Goal: Navigation & Orientation: Find specific page/section

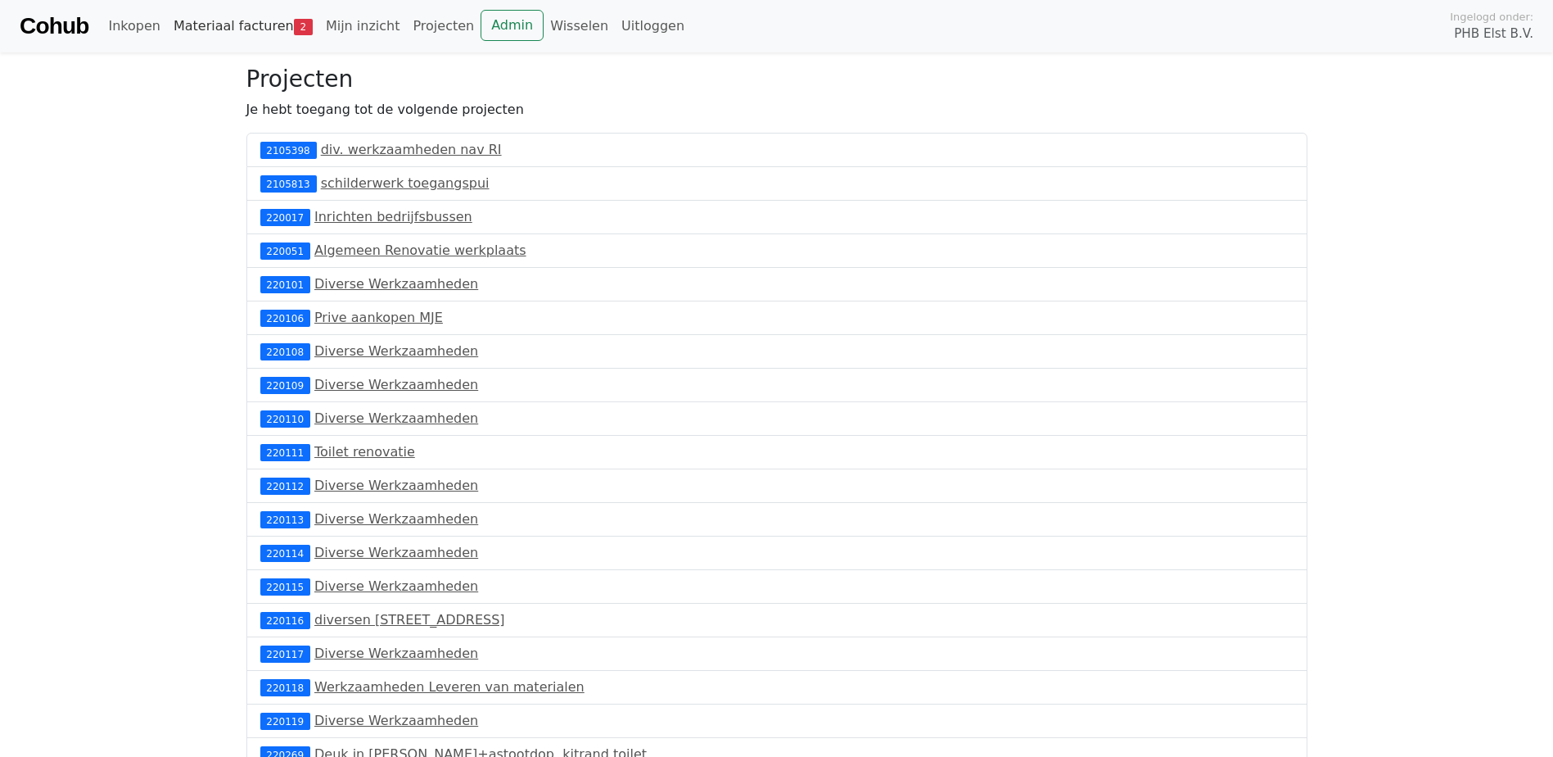
click at [270, 29] on link "Materiaal facturen 2" at bounding box center [243, 26] width 152 height 33
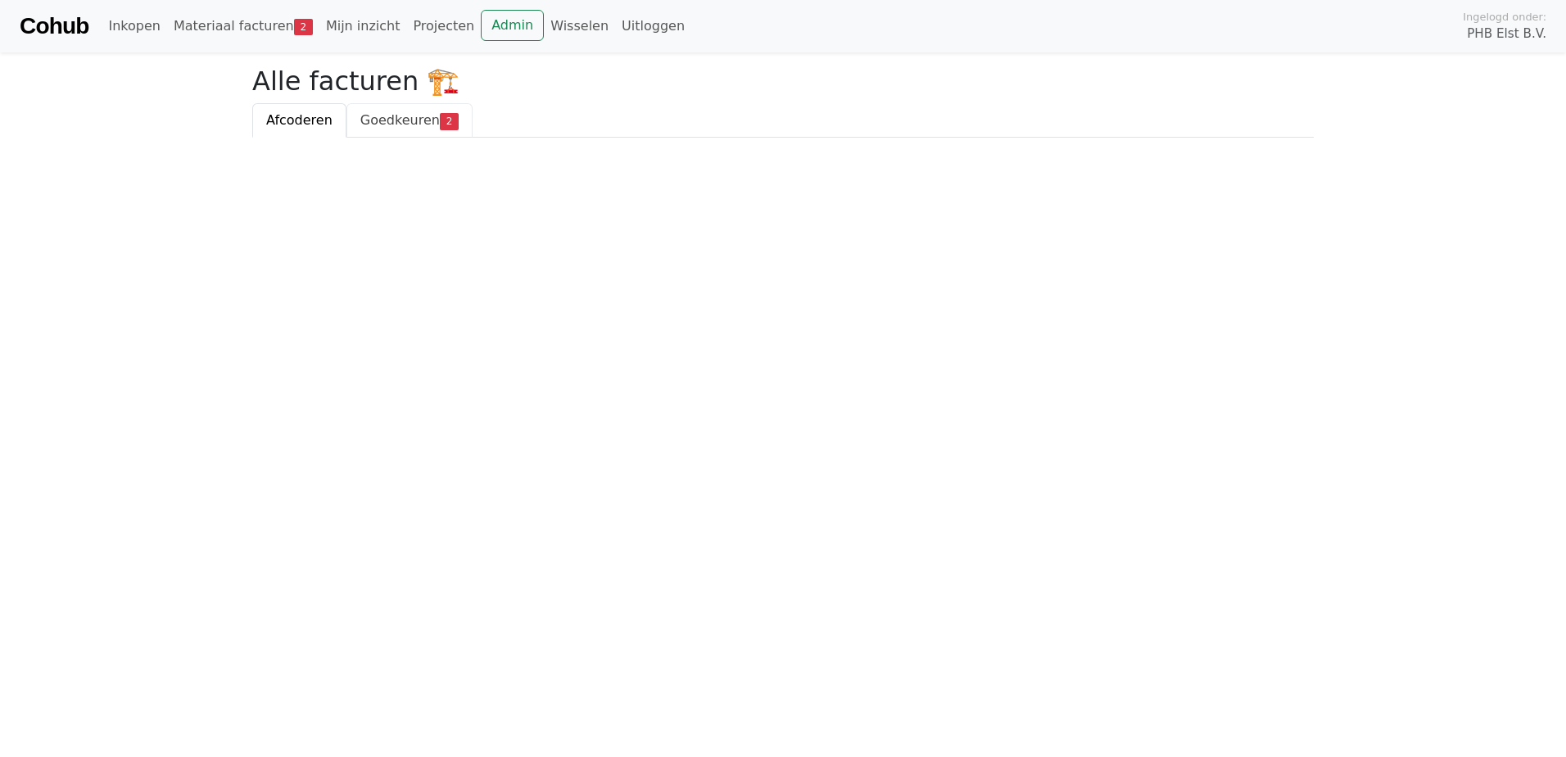
click at [398, 117] on span "Goedkeuren" at bounding box center [399, 120] width 79 height 16
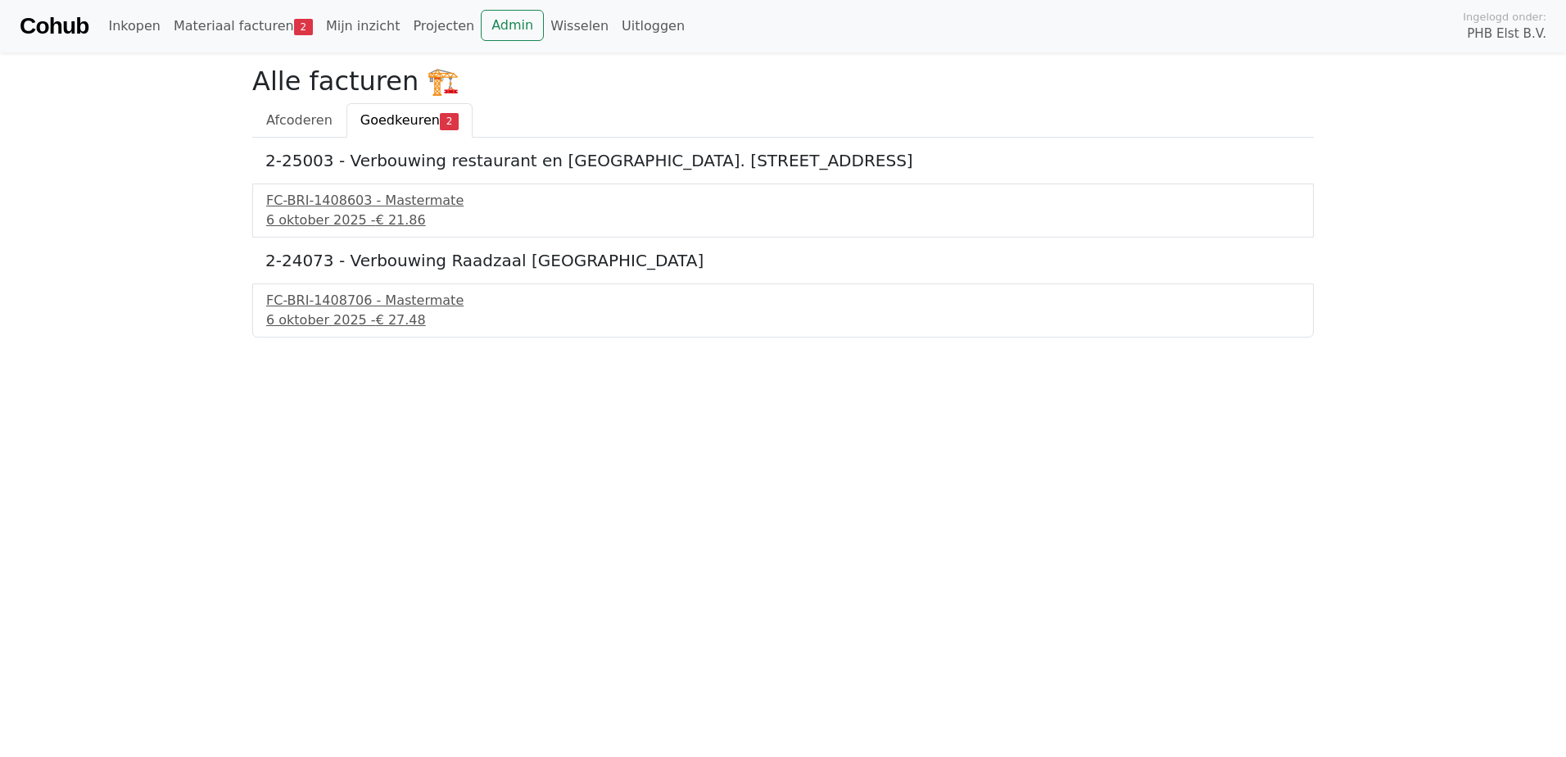
click at [572, 337] on html "Cohub Inkopen Materiaal facturen 2 Mijn inzicht Projecten Admin Wisselen Uitlog…" at bounding box center [783, 168] width 1566 height 337
click at [66, 23] on link "Cohub" at bounding box center [54, 26] width 69 height 39
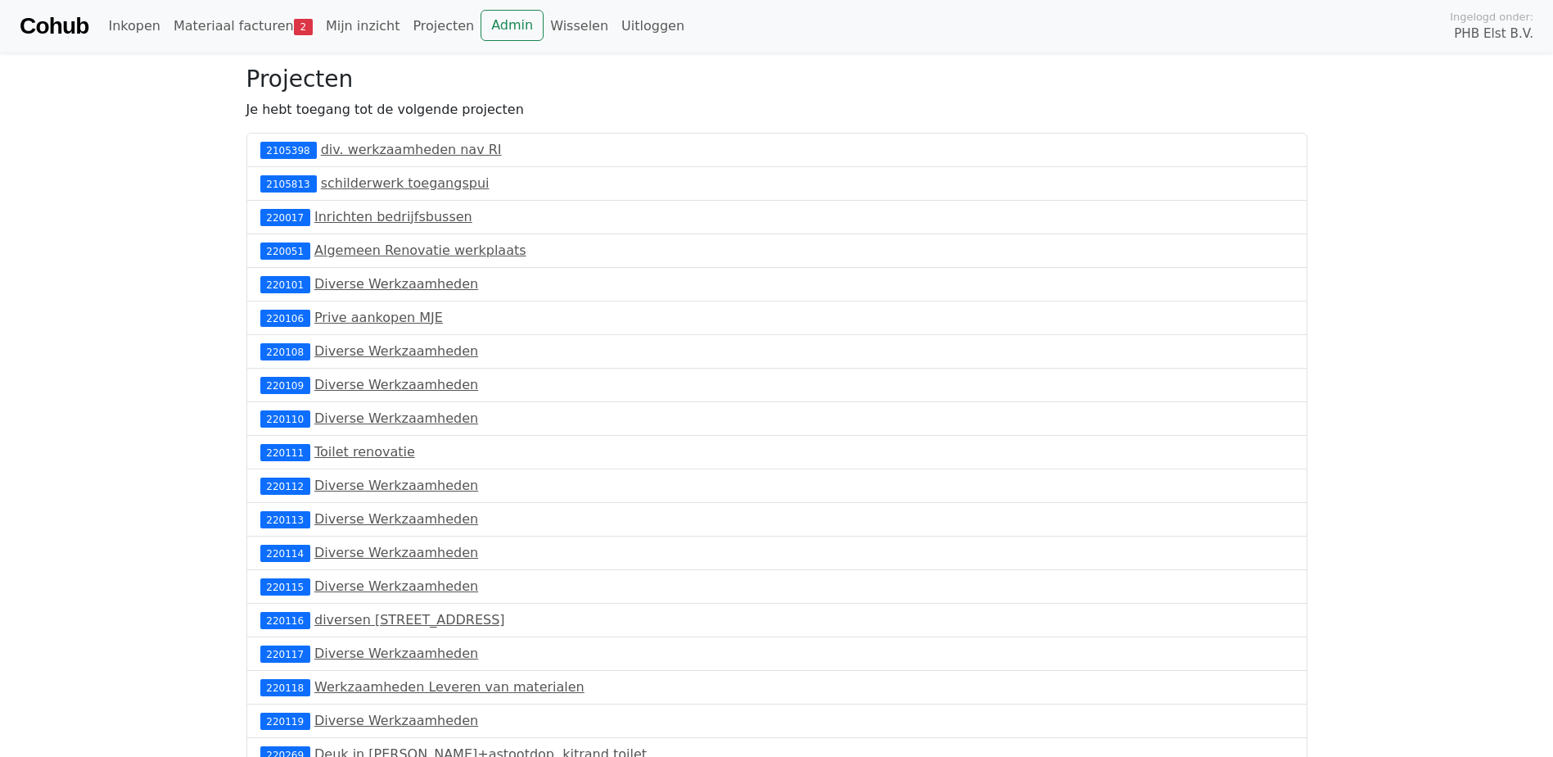
click at [62, 23] on link "Cohub" at bounding box center [54, 26] width 69 height 39
